Goal: Communication & Community: Answer question/provide support

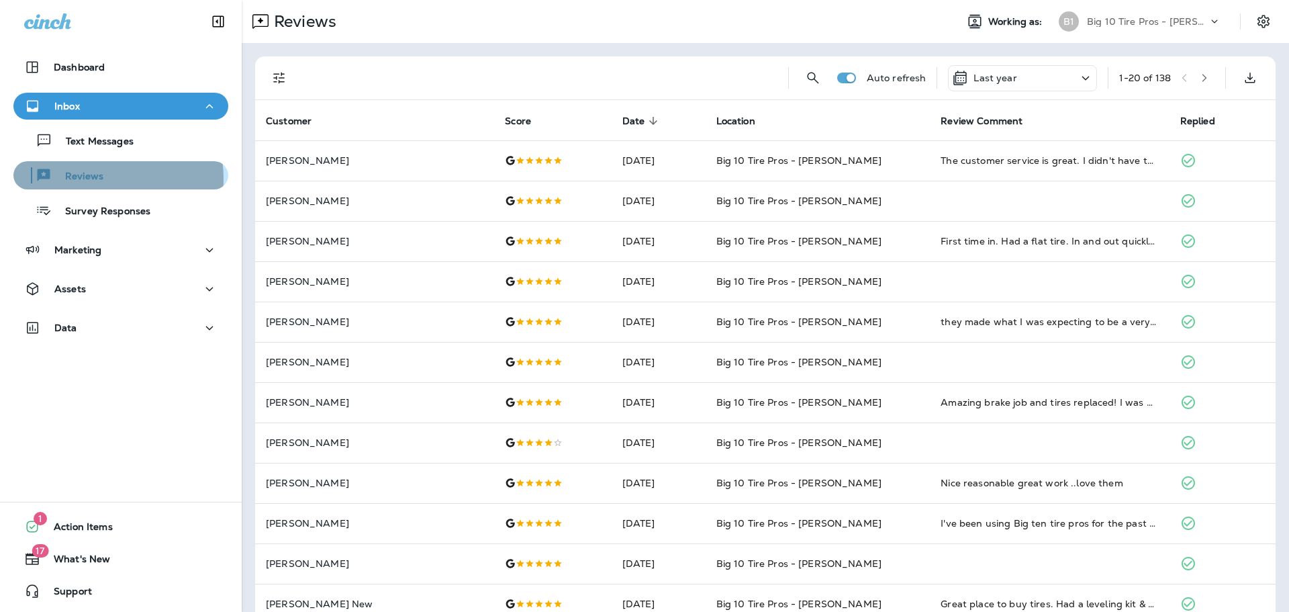
click at [95, 179] on p "Reviews" at bounding box center [78, 177] width 52 height 13
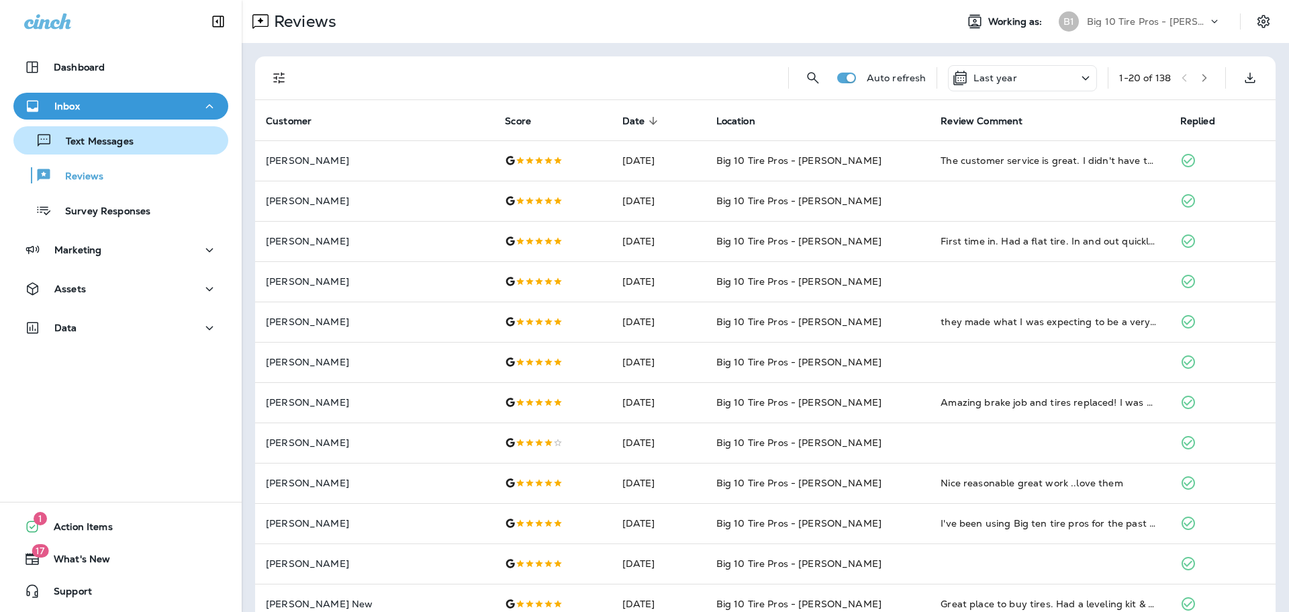
click at [112, 138] on p "Text Messages" at bounding box center [92, 142] width 81 height 13
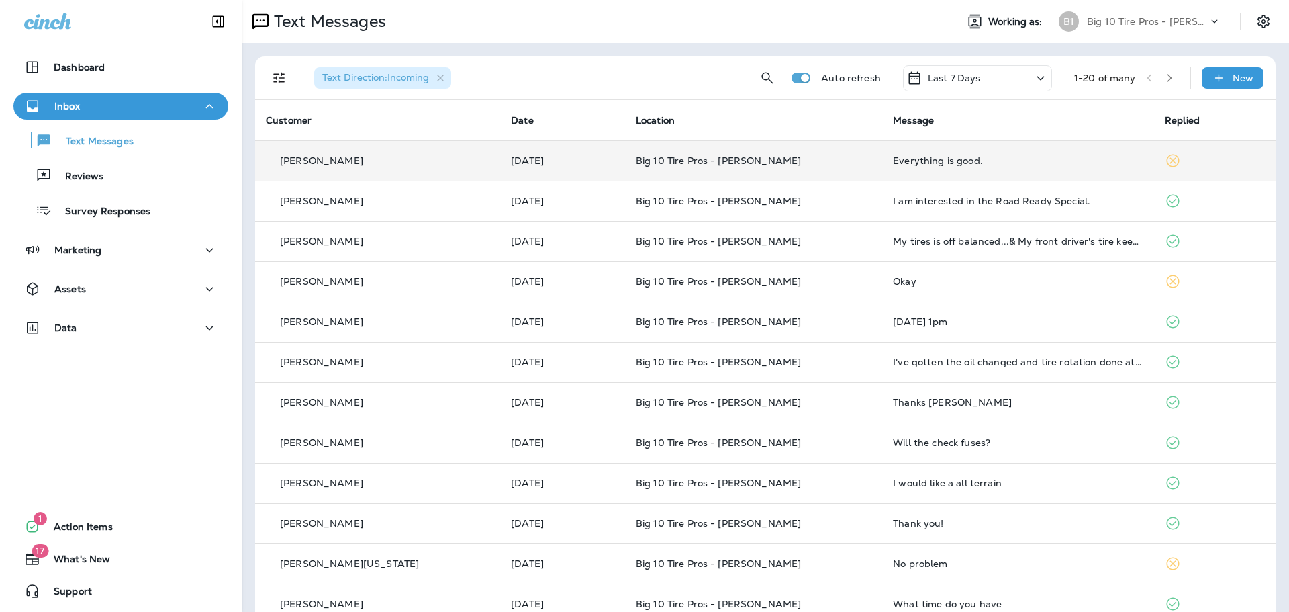
click at [893, 160] on div "Everything is good." at bounding box center [1018, 160] width 250 height 11
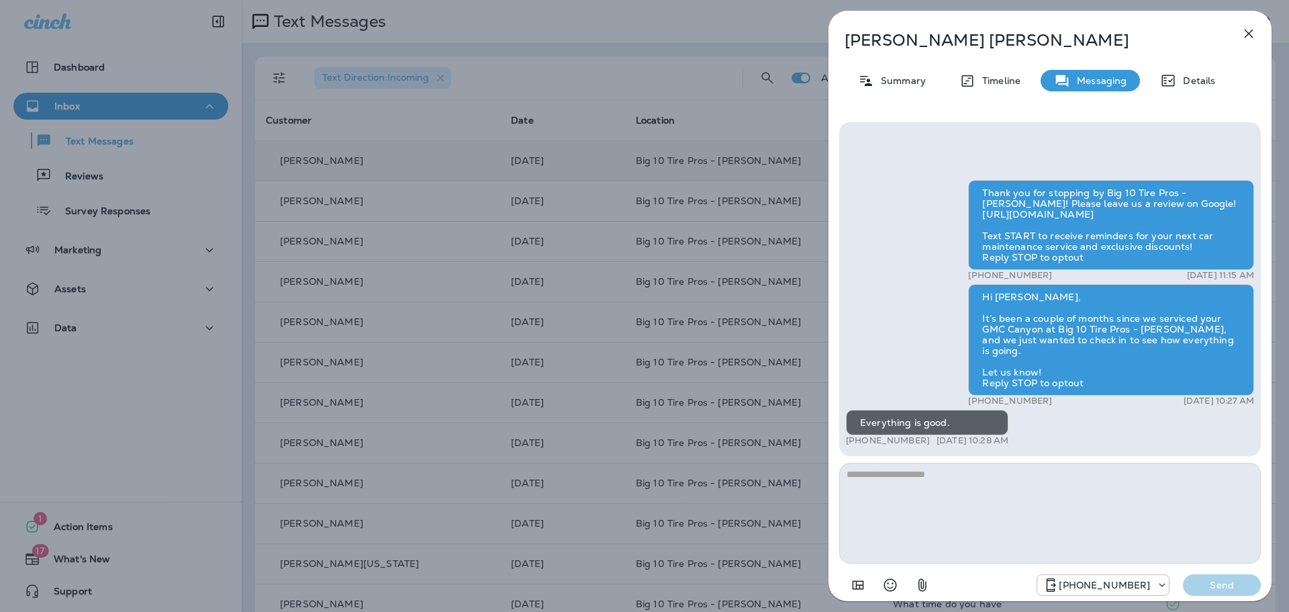
click at [898, 500] on textarea at bounding box center [1050, 513] width 422 height 101
type textarea "*******"
click at [1232, 591] on button "Send" at bounding box center [1222, 584] width 78 height 21
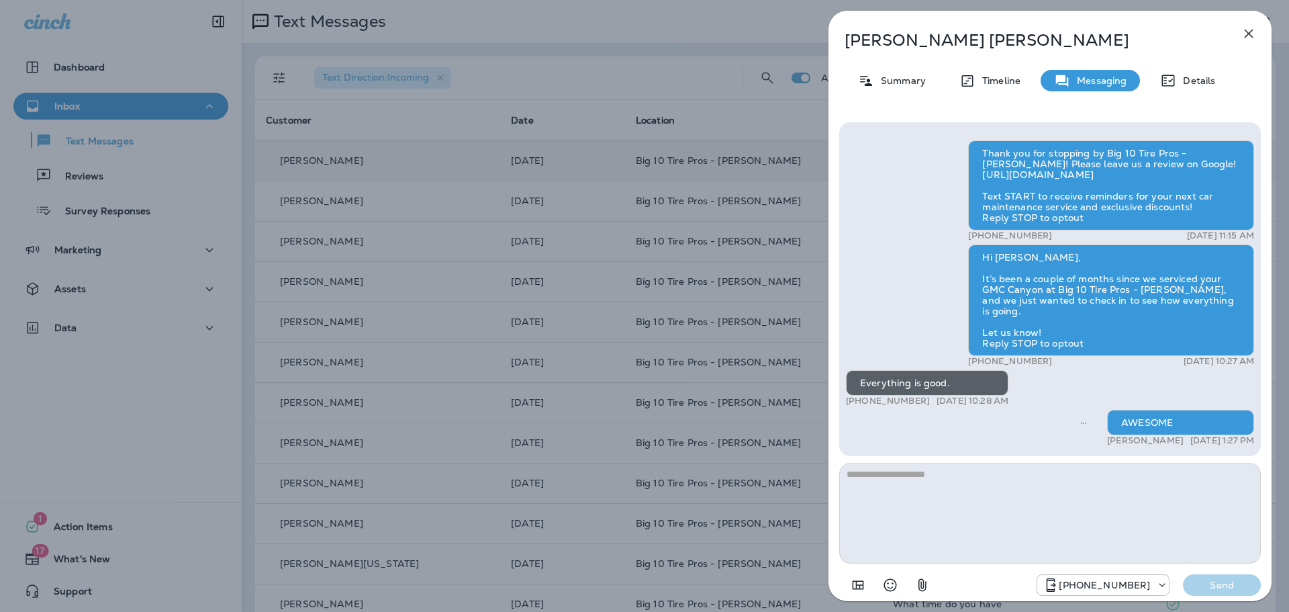
drag, startPoint x: 1250, startPoint y: 30, endPoint x: 1246, endPoint y: 42, distance: 12.7
click at [1250, 31] on icon "button" at bounding box center [1249, 34] width 16 height 16
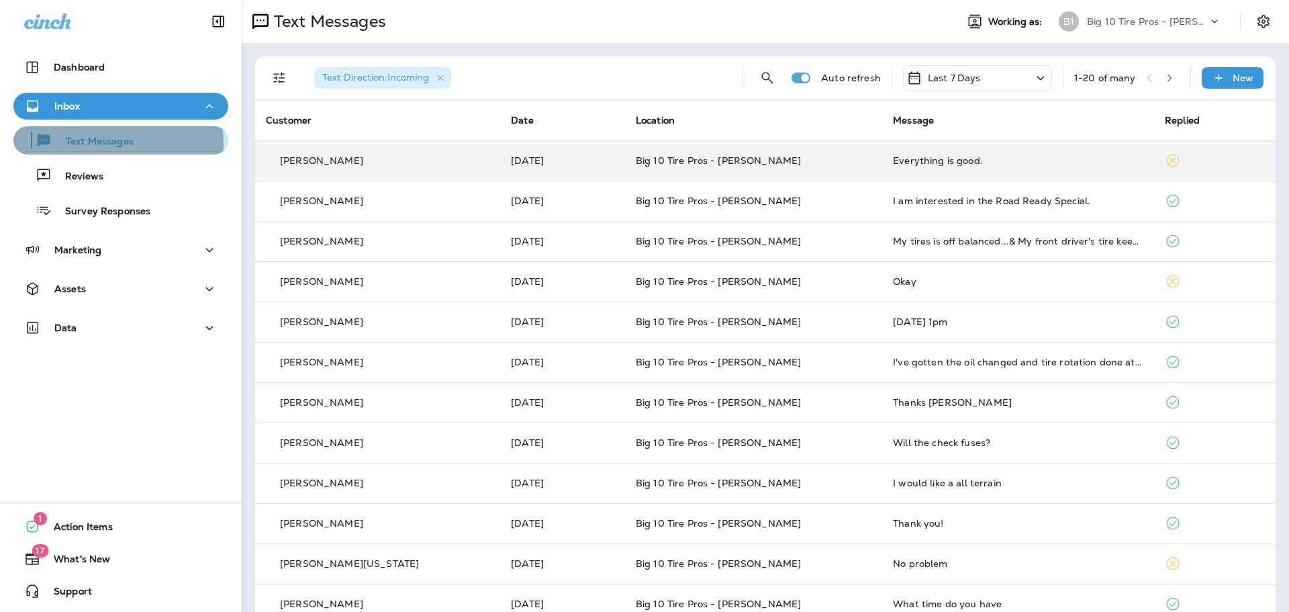
click at [108, 143] on p "Text Messages" at bounding box center [92, 142] width 81 height 13
